Goal: Information Seeking & Learning: Learn about a topic

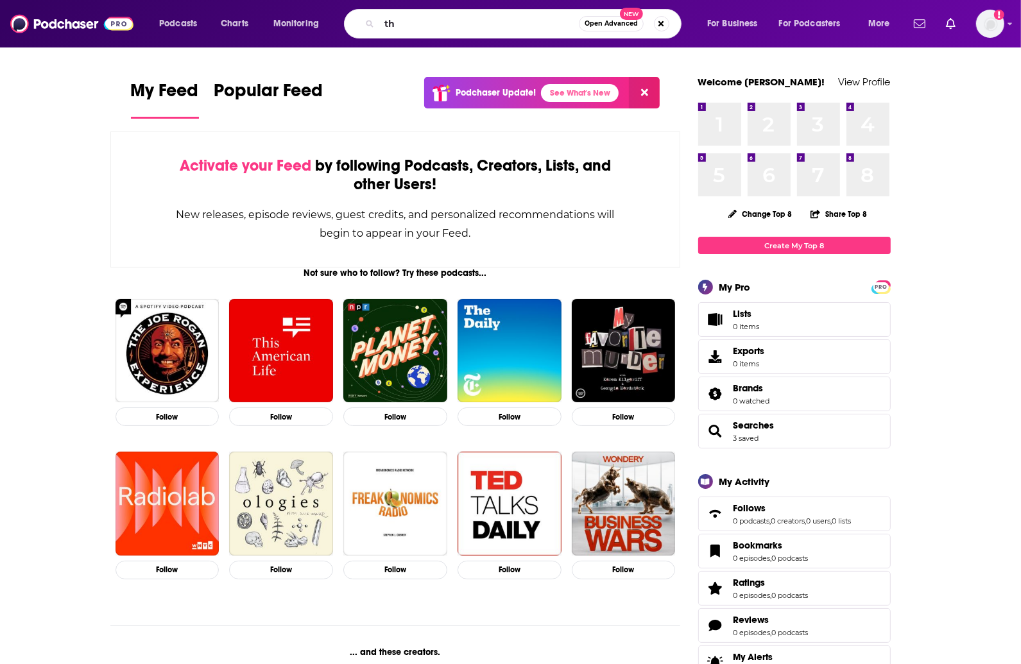
type input "t"
type input "morning brew daily"
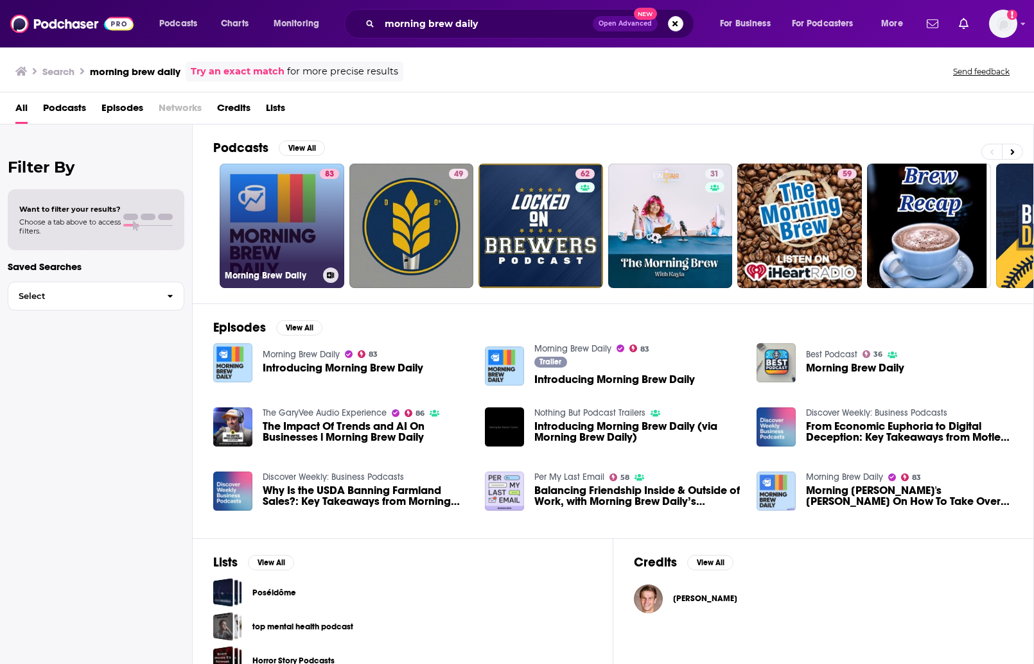
click at [302, 223] on link "83 Morning Brew Daily" at bounding box center [282, 226] width 125 height 125
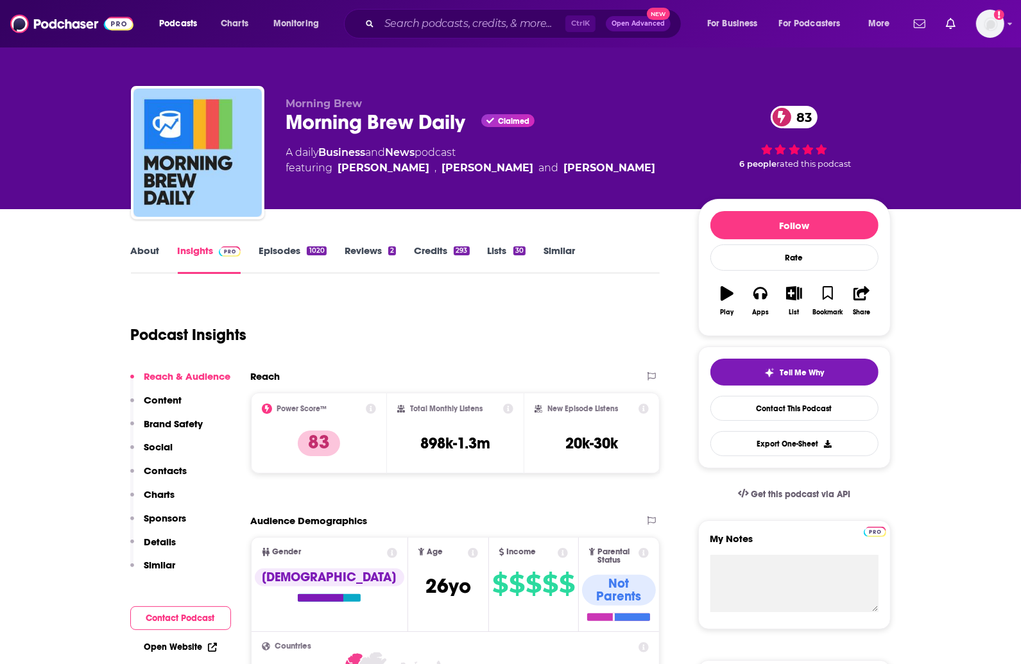
click at [140, 254] on link "About" at bounding box center [145, 260] width 29 height 30
